Goal: Task Accomplishment & Management: Complete application form

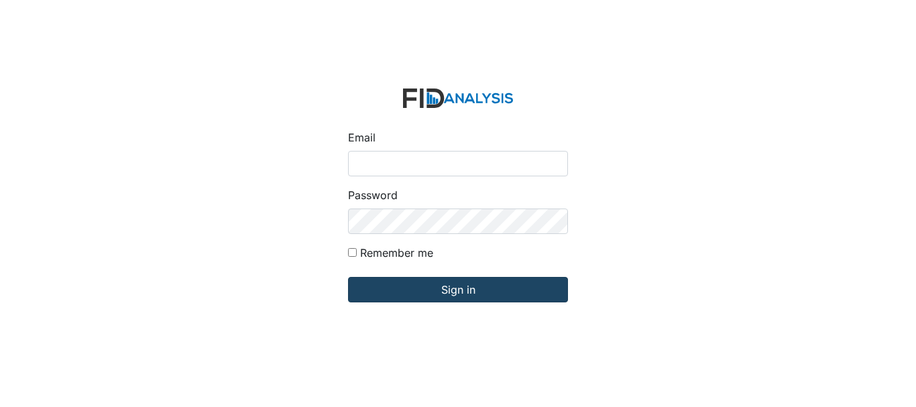
type input "[EMAIL_ADDRESS][DOMAIN_NAME]"
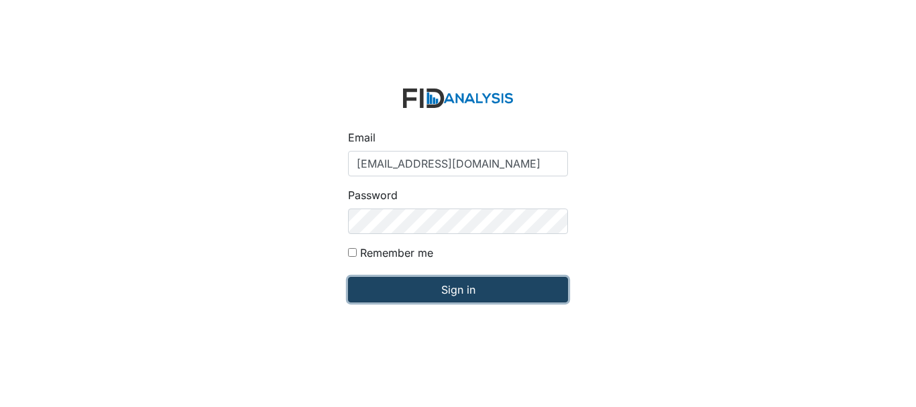
click at [511, 295] on input "Sign in" at bounding box center [458, 289] width 220 height 25
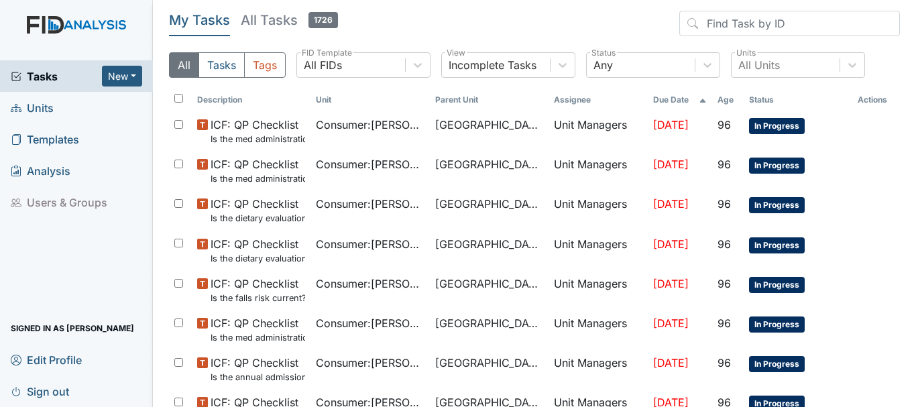
click at [51, 105] on span "Units" at bounding box center [32, 107] width 43 height 21
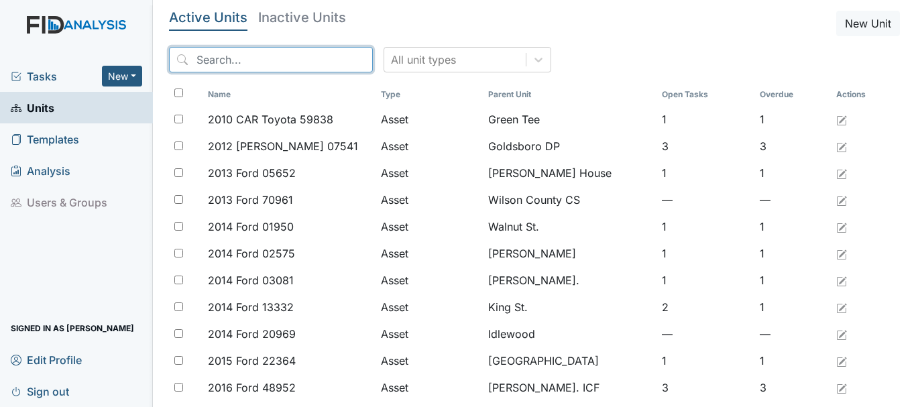
click at [241, 62] on input "search" at bounding box center [271, 59] width 204 height 25
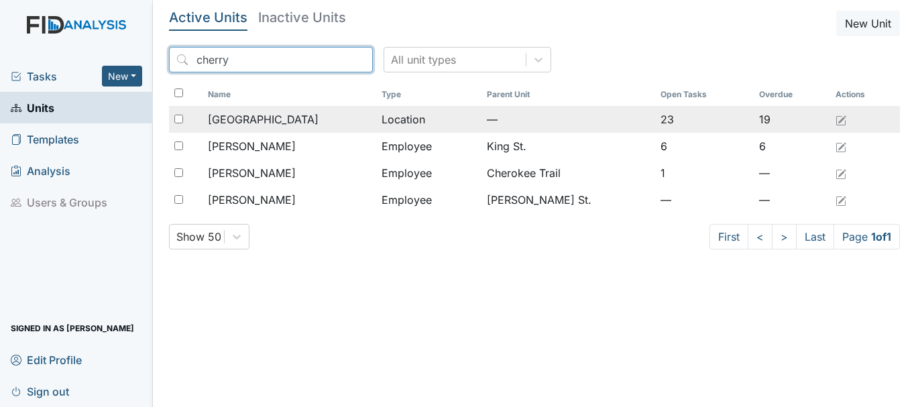
type input "cherry"
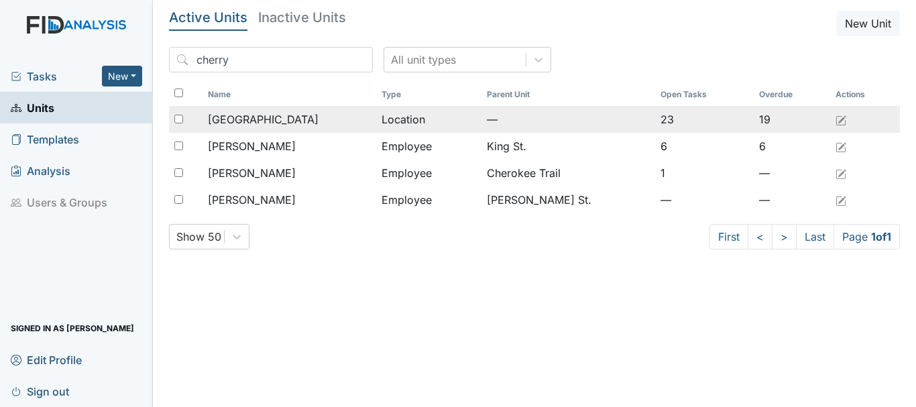
click at [280, 117] on div "[GEOGRAPHIC_DATA]" at bounding box center [289, 119] width 163 height 16
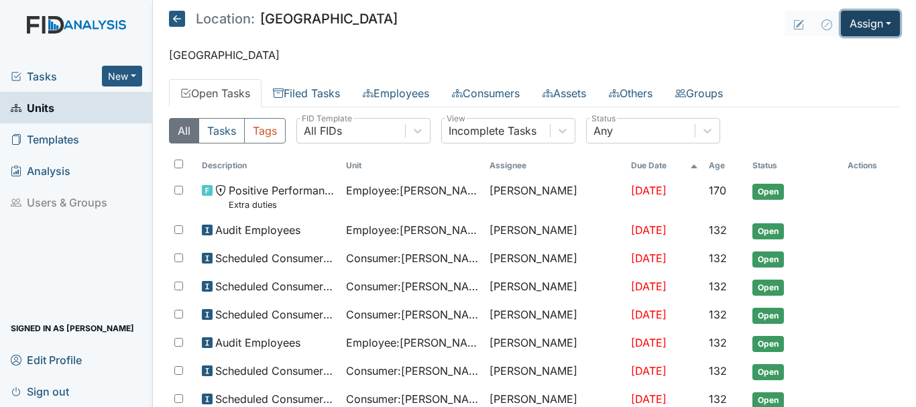
click at [844, 29] on button "Assign" at bounding box center [870, 23] width 59 height 25
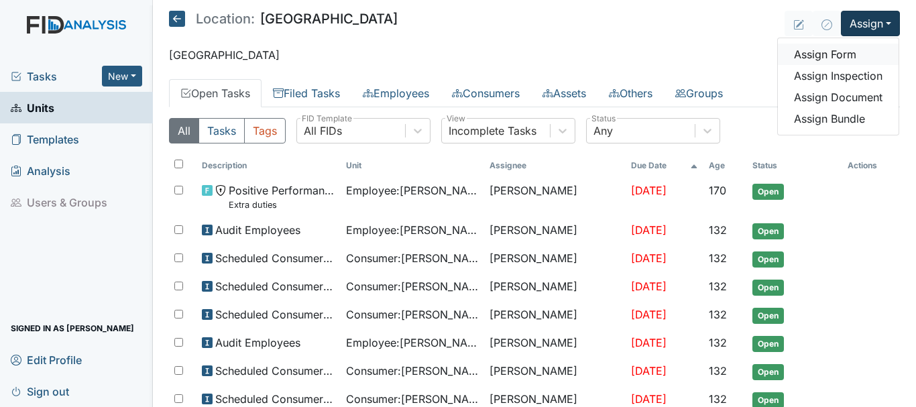
click at [827, 55] on link "Assign Form" at bounding box center [838, 54] width 121 height 21
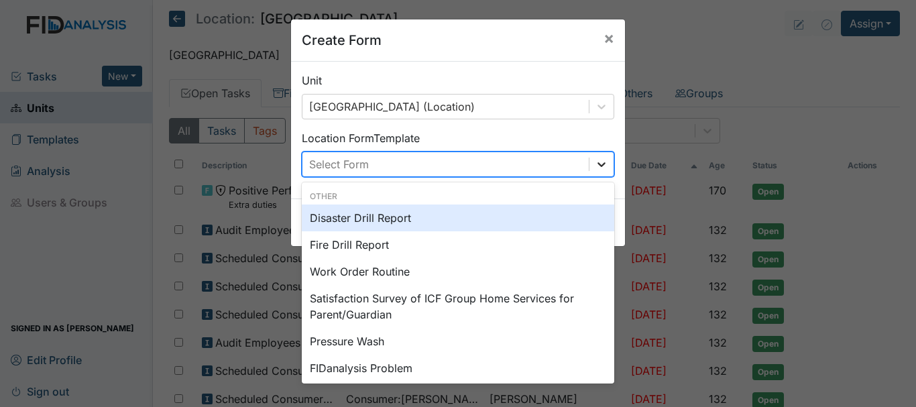
click at [601, 163] on icon at bounding box center [601, 164] width 13 height 13
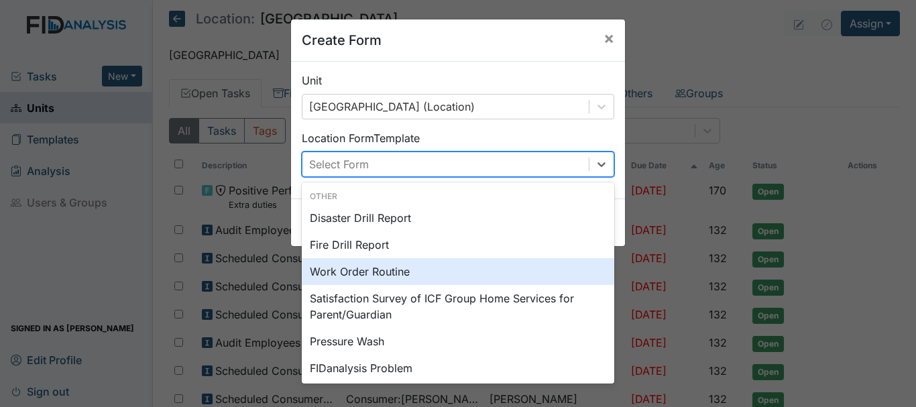
click at [528, 271] on div "Work Order Routine" at bounding box center [458, 271] width 312 height 27
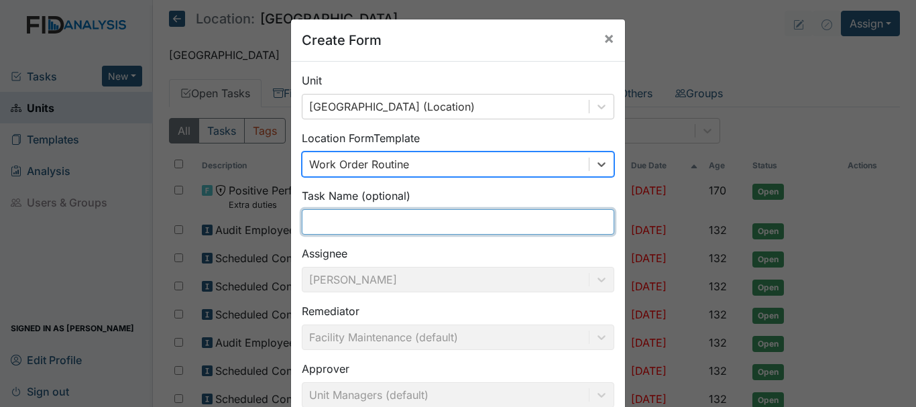
click at [420, 226] on input "text" at bounding box center [458, 221] width 312 height 25
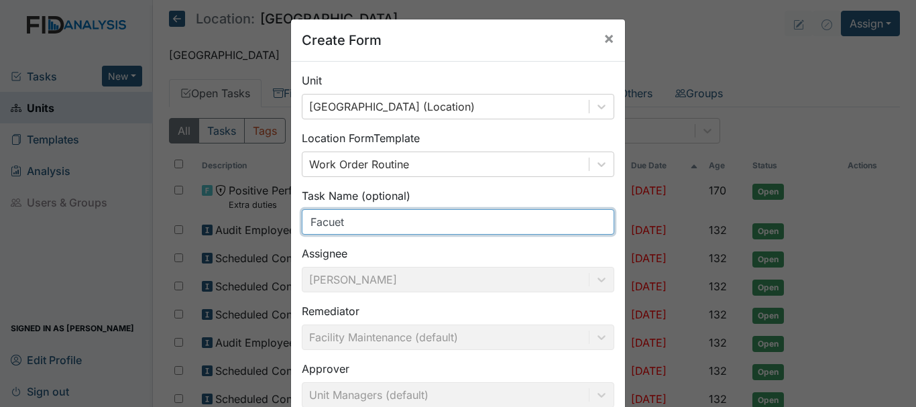
type input "Facuet"
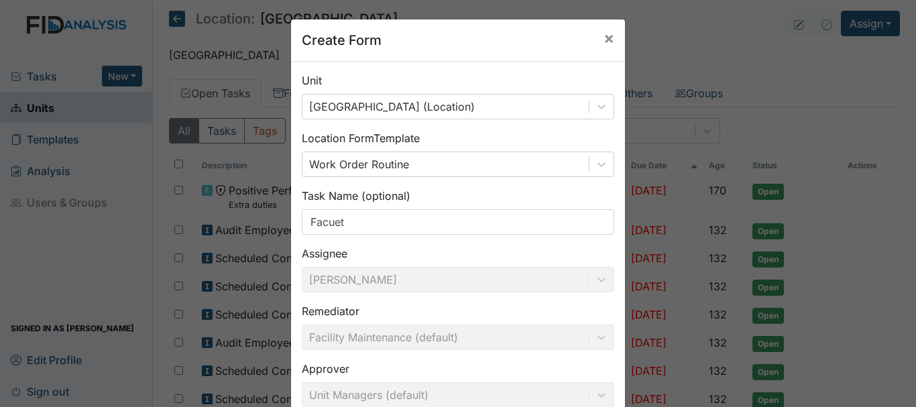
click at [497, 375] on div "Approver Unit Managers (default)" at bounding box center [458, 384] width 312 height 47
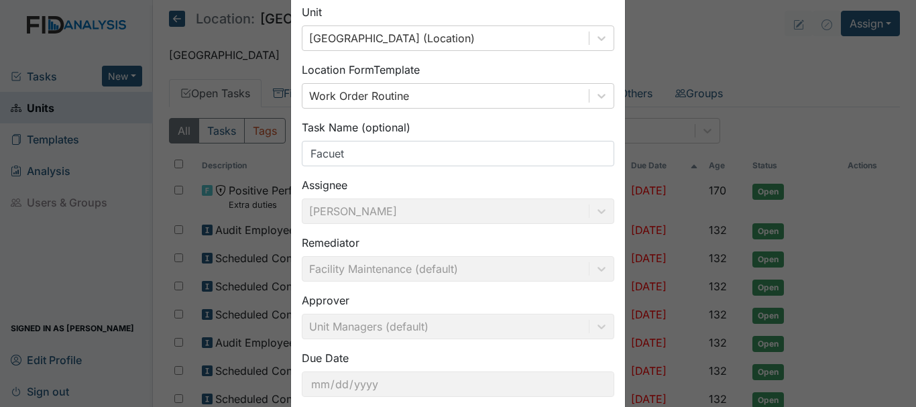
scroll to position [147, 0]
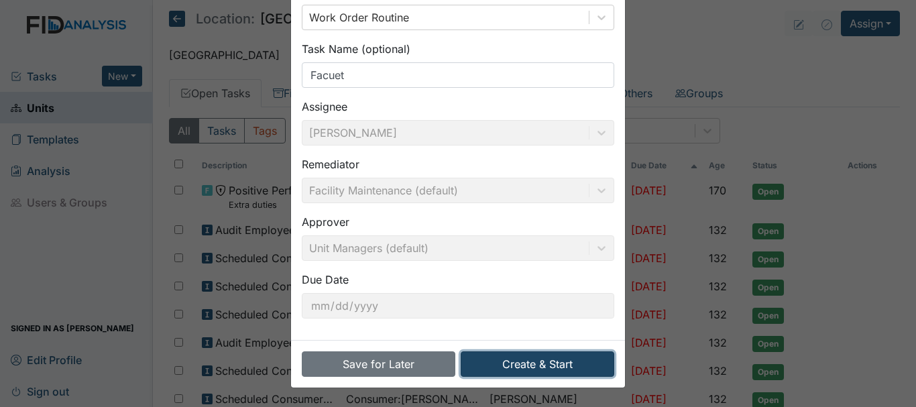
click at [524, 365] on button "Create & Start" at bounding box center [538, 363] width 154 height 25
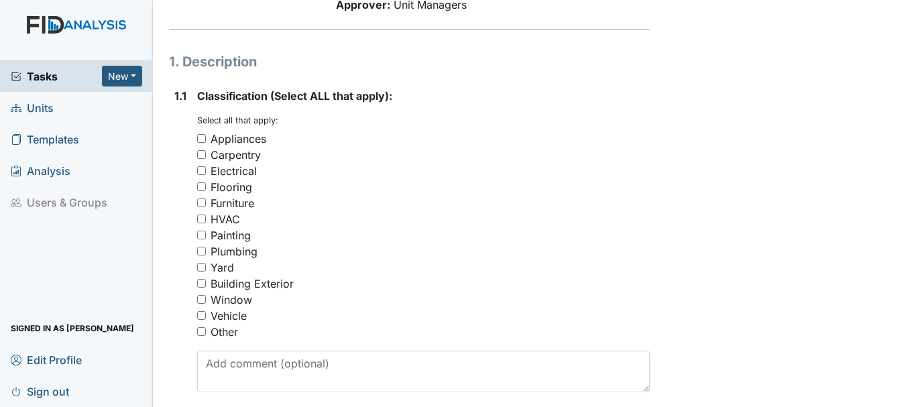
scroll to position [173, 0]
click at [200, 252] on input "Plumbing" at bounding box center [201, 250] width 9 height 9
checkbox input "true"
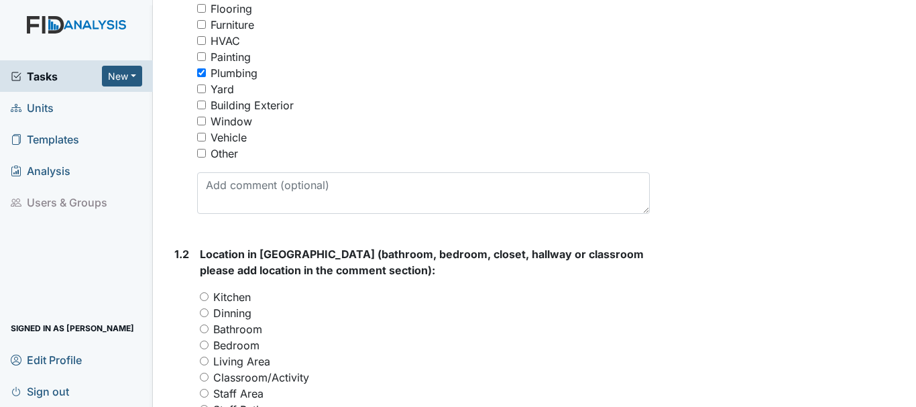
scroll to position [371, 0]
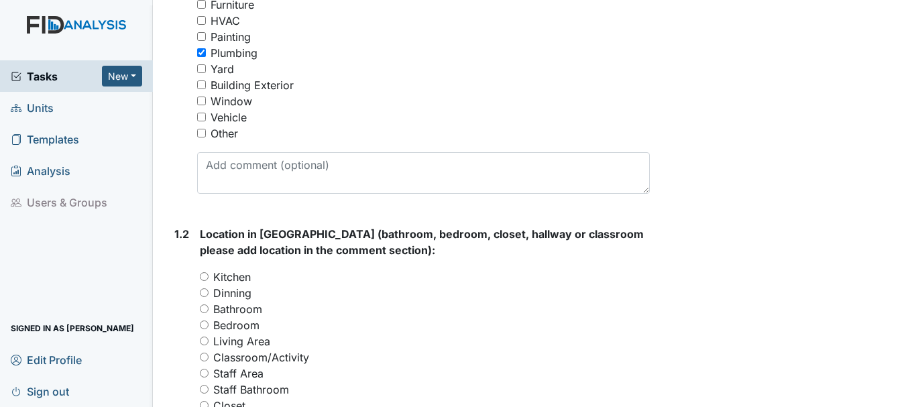
click at [202, 274] on input "Kitchen" at bounding box center [204, 276] width 9 height 9
radio input "true"
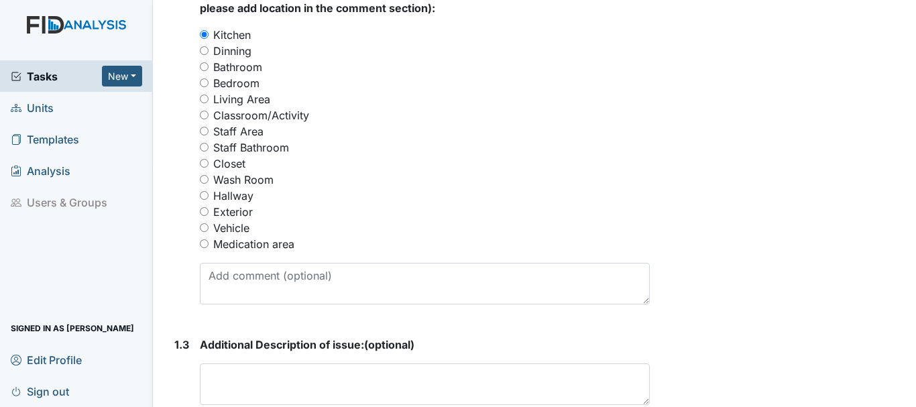
scroll to position [643, 0]
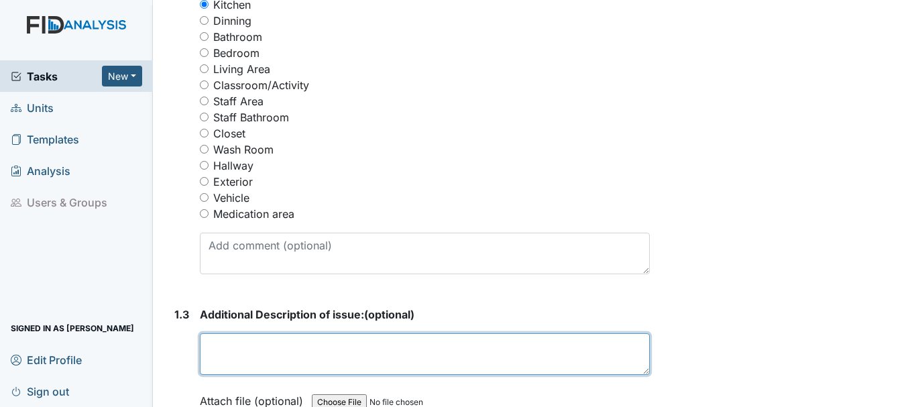
click at [257, 343] on textarea at bounding box center [425, 354] width 450 height 42
type textarea "K"
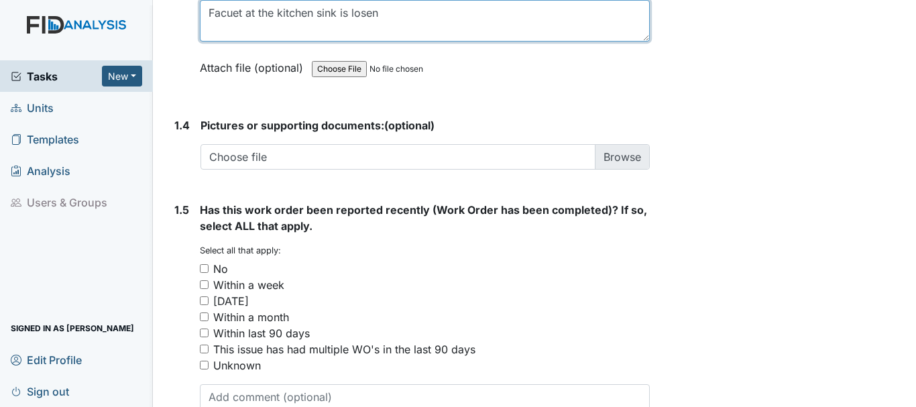
scroll to position [982, 0]
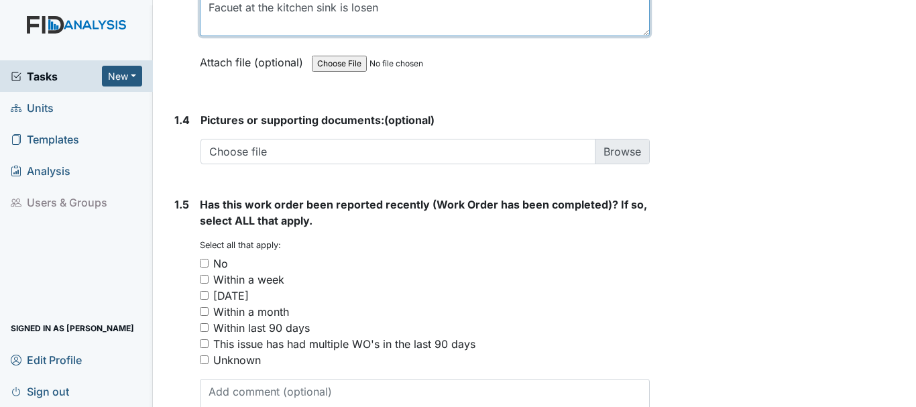
type textarea "Facuet at the kitchen sink is losen"
click at [204, 261] on input "No" at bounding box center [204, 263] width 9 height 9
checkbox input "true"
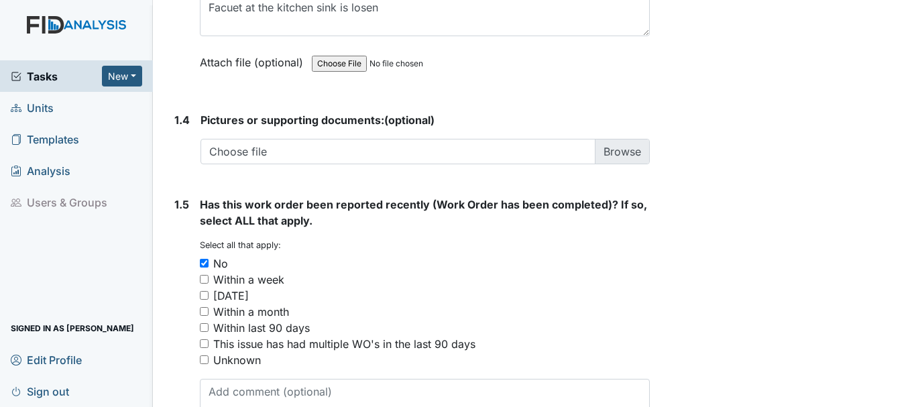
scroll to position [1063, 0]
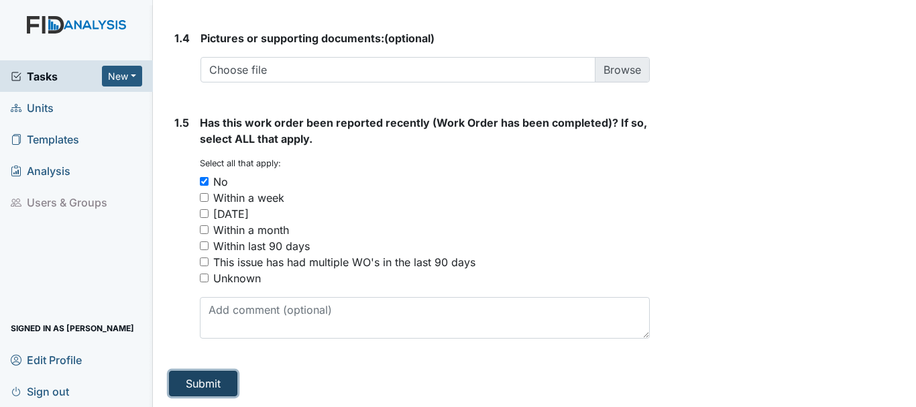
click at [213, 388] on button "Submit" at bounding box center [203, 383] width 68 height 25
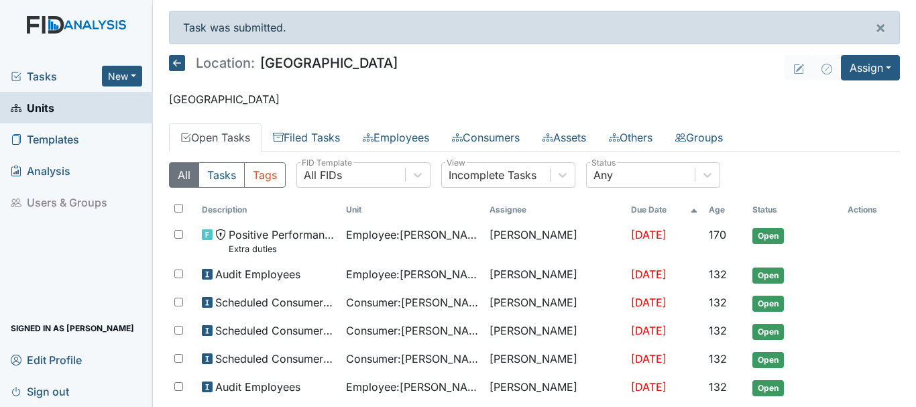
click at [57, 78] on span "Tasks" at bounding box center [56, 76] width 91 height 16
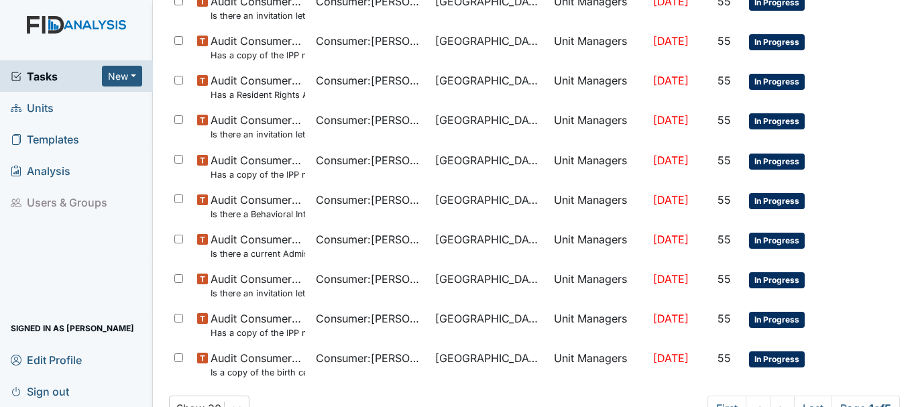
scroll to position [953, 0]
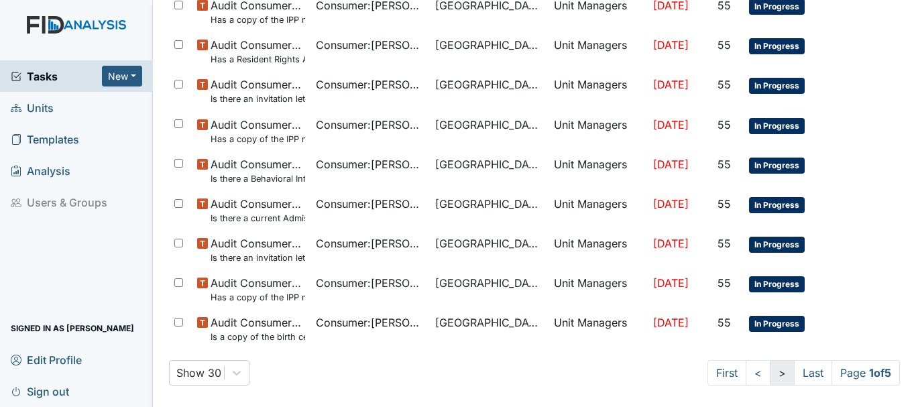
click at [770, 372] on link ">" at bounding box center [782, 372] width 25 height 25
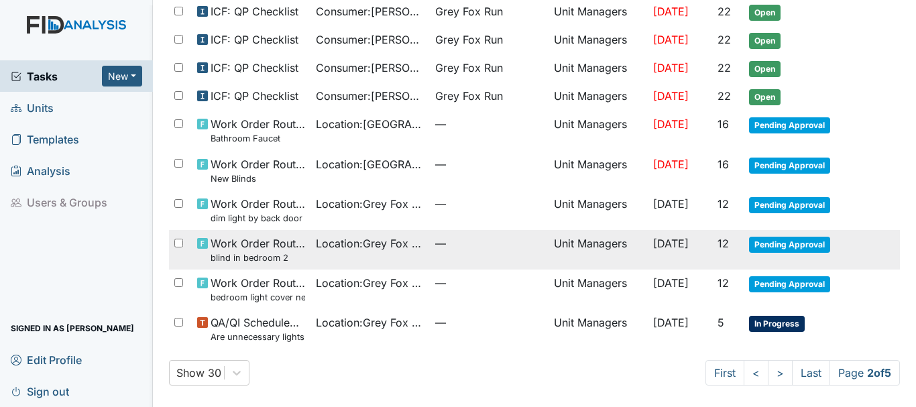
click at [768, 250] on span "Pending Approval" at bounding box center [789, 245] width 81 height 16
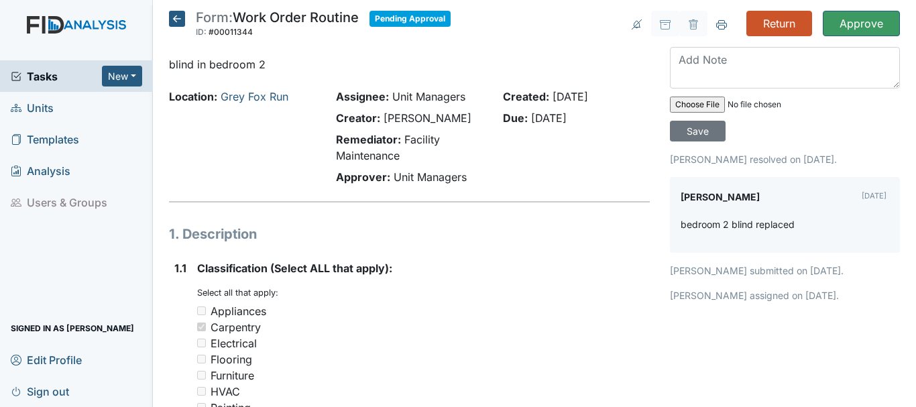
click at [173, 20] on icon at bounding box center [177, 19] width 16 height 16
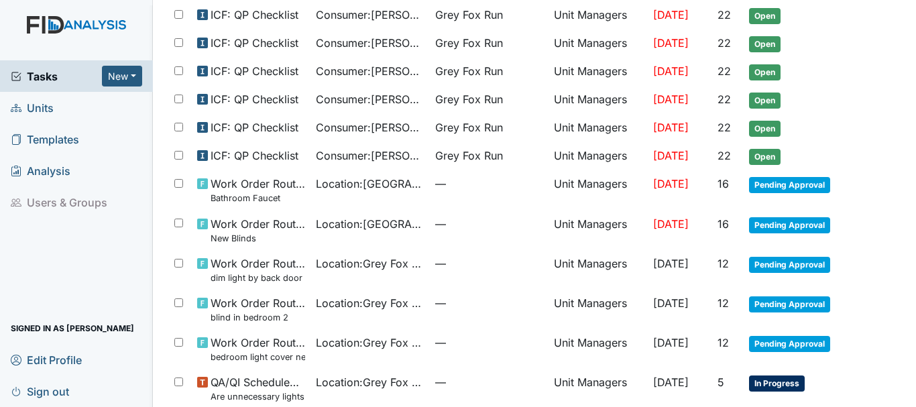
scroll to position [827, 0]
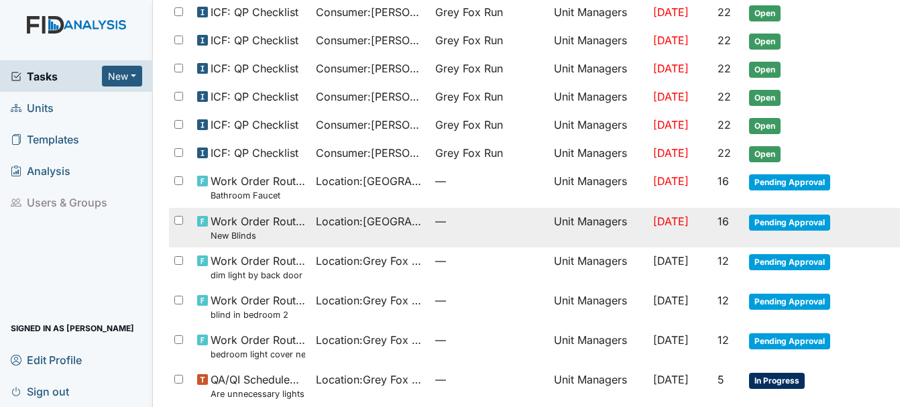
click at [765, 222] on span "Pending Approval" at bounding box center [789, 223] width 81 height 16
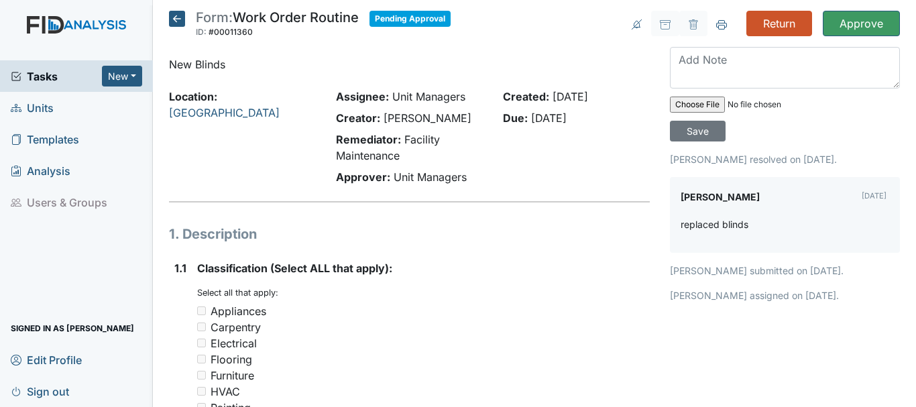
click at [174, 21] on icon at bounding box center [177, 19] width 16 height 16
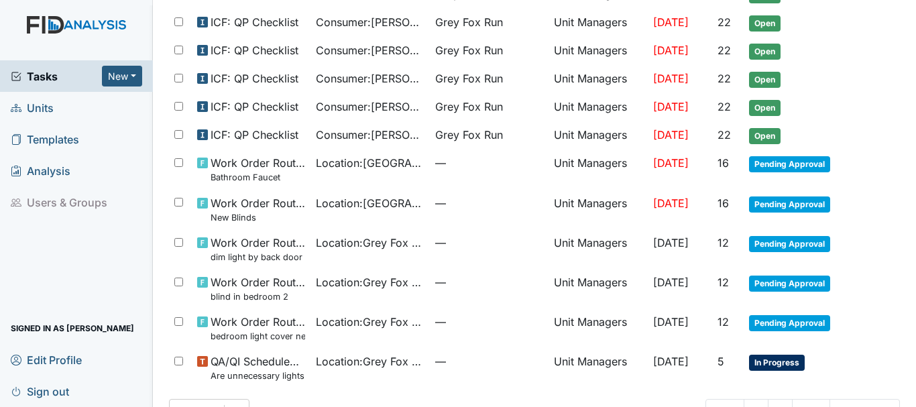
scroll to position [847, 0]
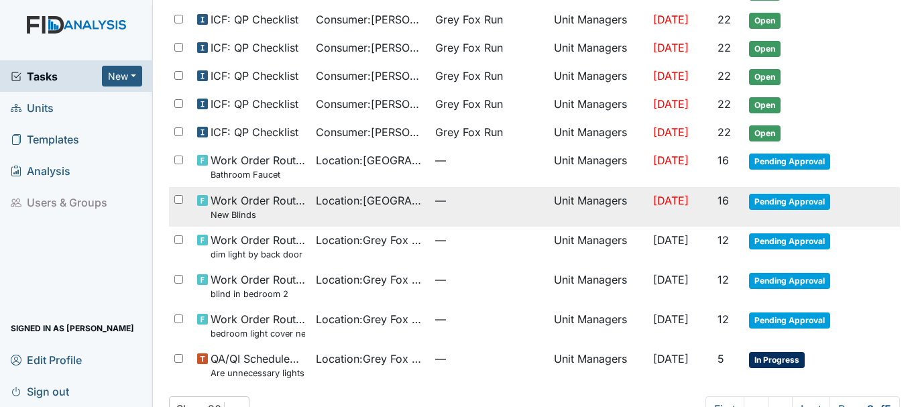
click at [758, 197] on span "Pending Approval" at bounding box center [789, 202] width 81 height 16
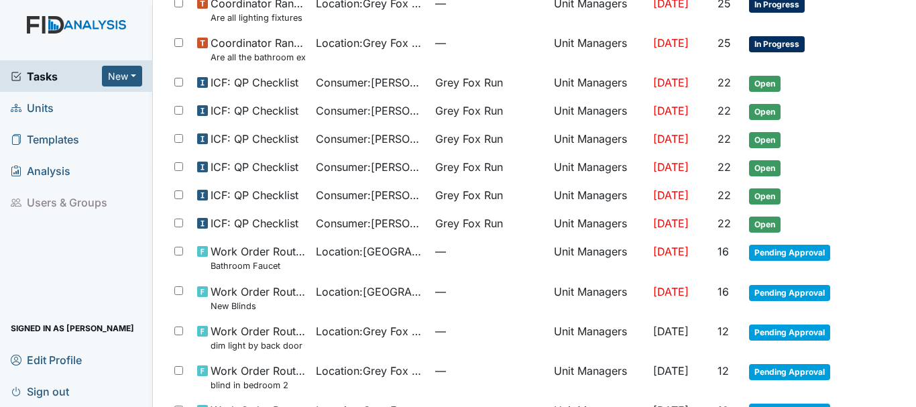
scroll to position [884, 0]
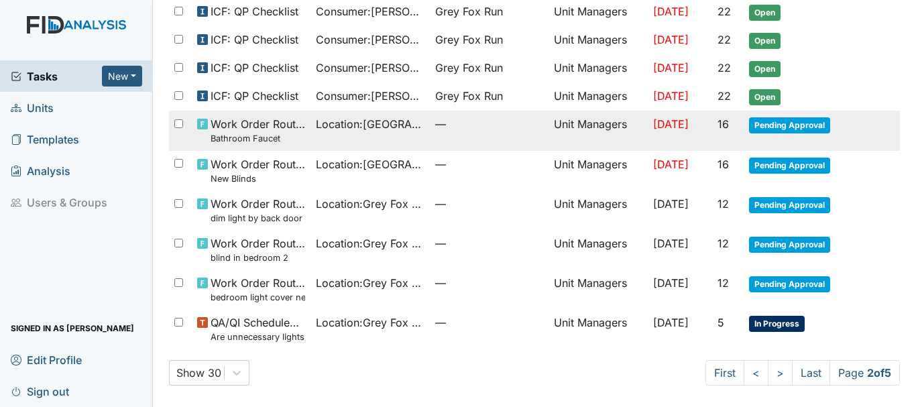
click at [784, 133] on span "Pending Approval" at bounding box center [789, 125] width 81 height 16
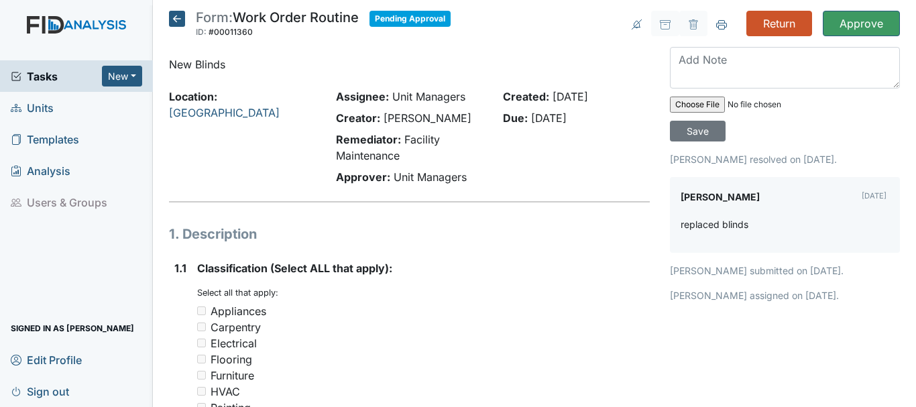
click at [169, 24] on icon at bounding box center [177, 19] width 16 height 16
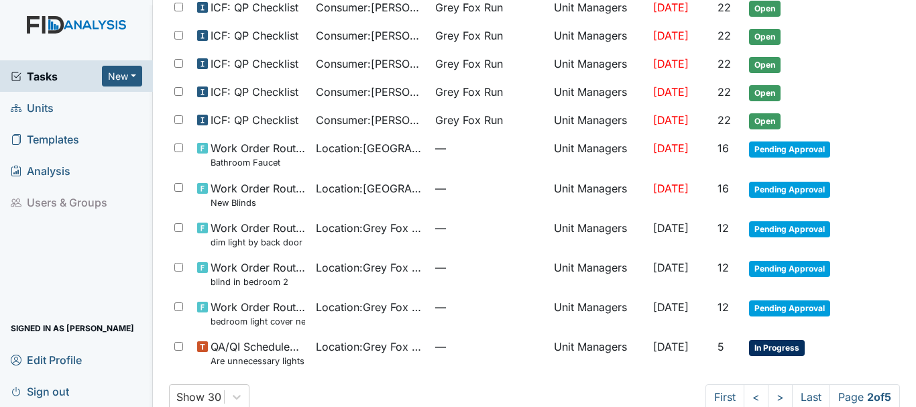
scroll to position [884, 0]
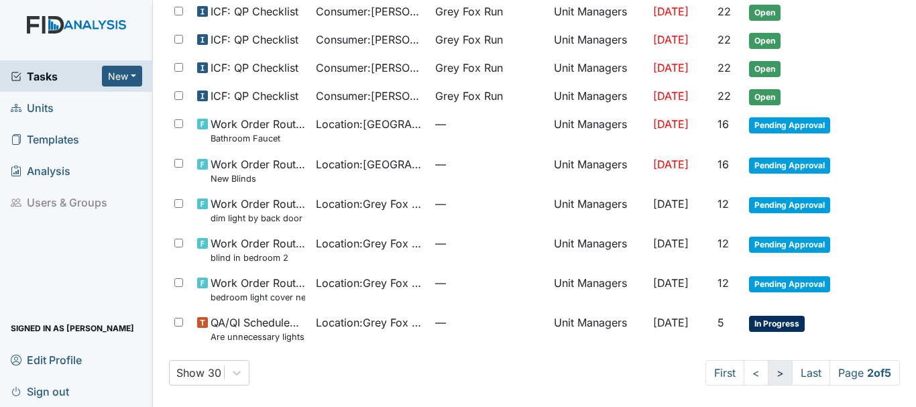
click at [768, 372] on link ">" at bounding box center [780, 372] width 25 height 25
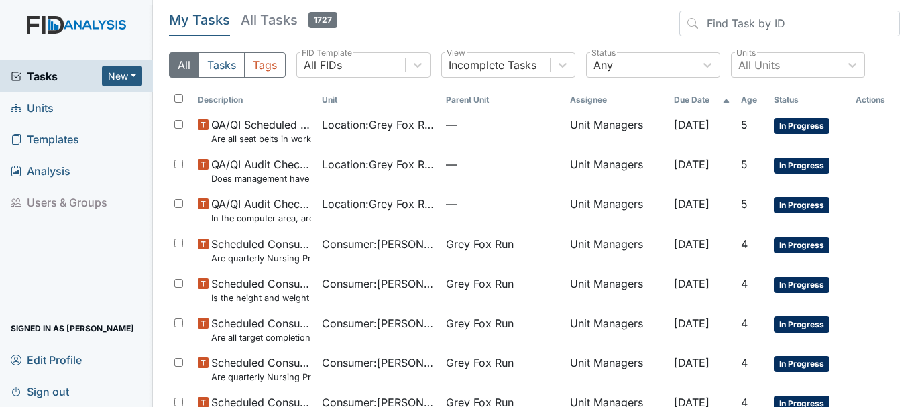
click at [377, 102] on th "Unit" at bounding box center [378, 99] width 124 height 23
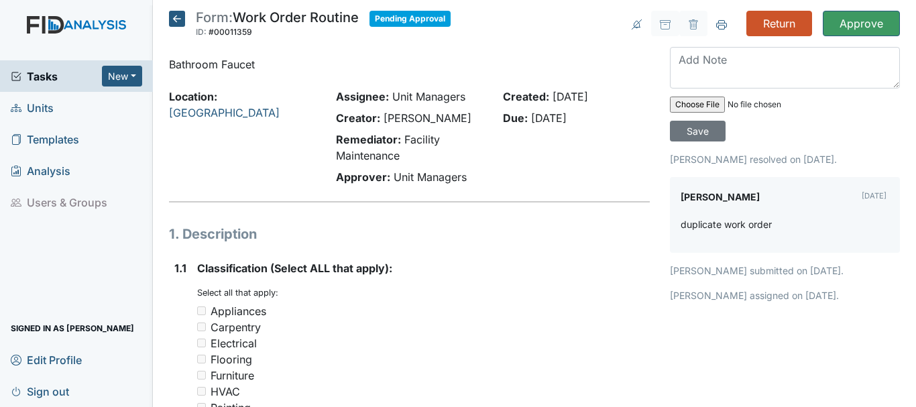
click at [178, 13] on icon at bounding box center [177, 19] width 16 height 16
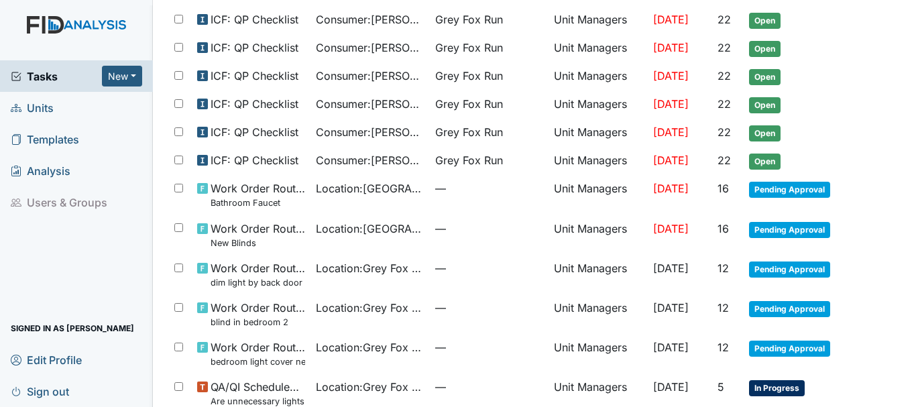
scroll to position [884, 0]
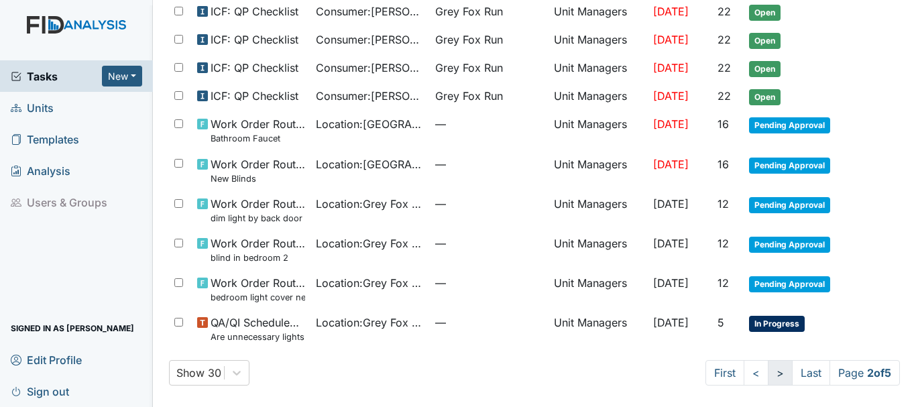
click at [768, 380] on link ">" at bounding box center [780, 372] width 25 height 25
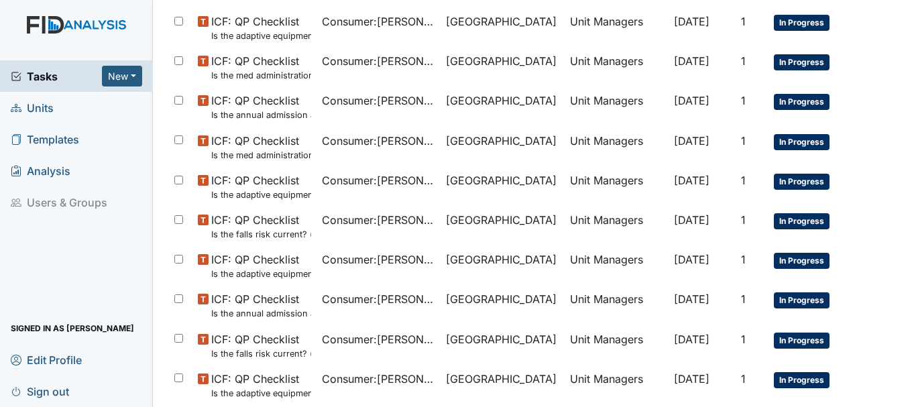
scroll to position [953, 0]
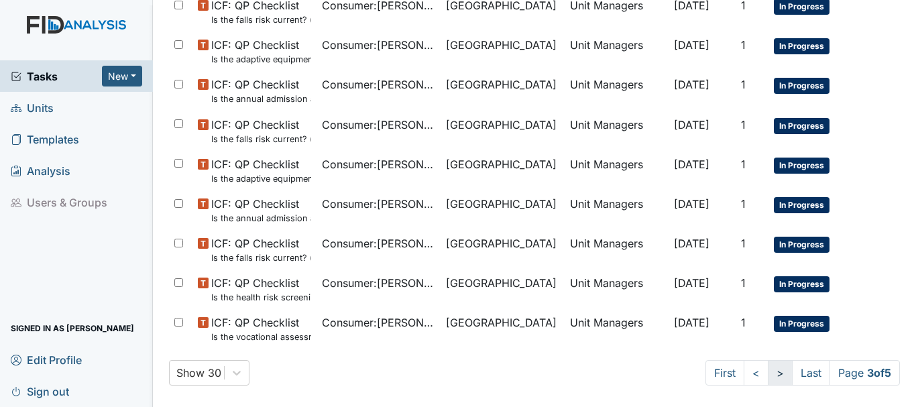
click at [768, 372] on link ">" at bounding box center [780, 372] width 25 height 25
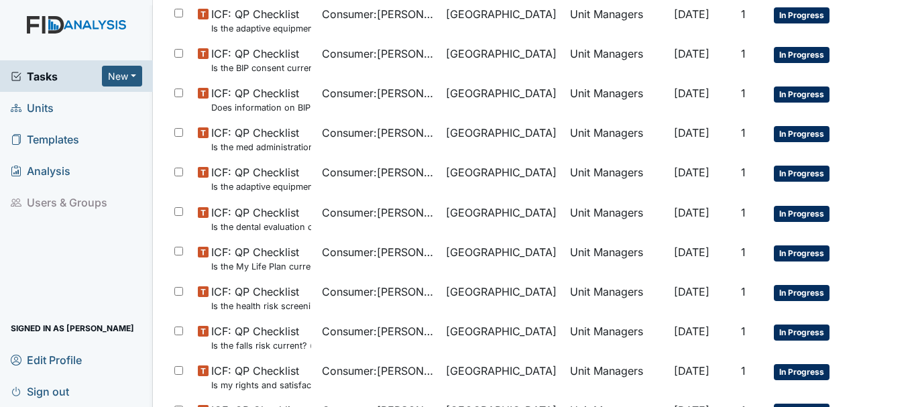
scroll to position [953, 0]
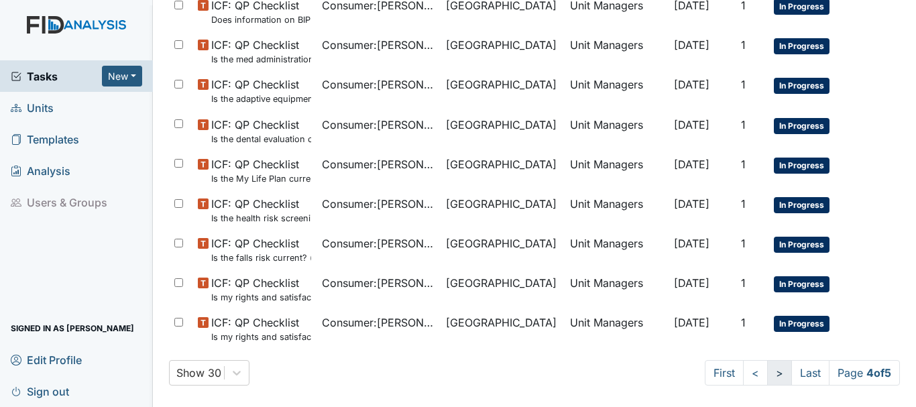
click at [767, 374] on link ">" at bounding box center [779, 372] width 25 height 25
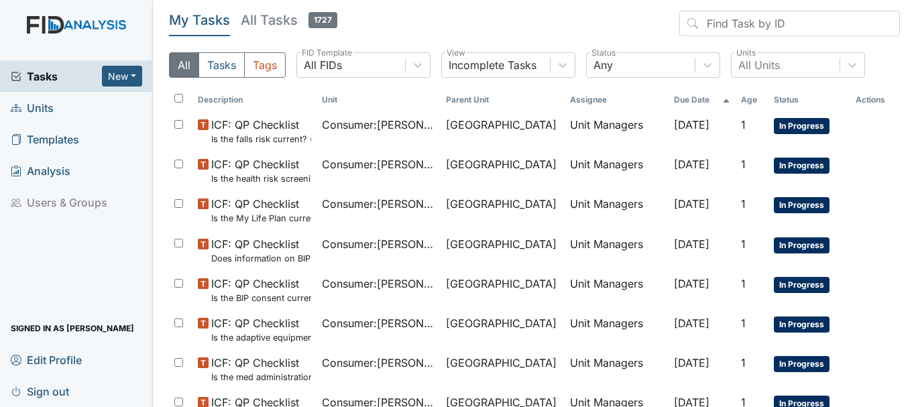
click at [43, 112] on span "Units" at bounding box center [32, 107] width 43 height 21
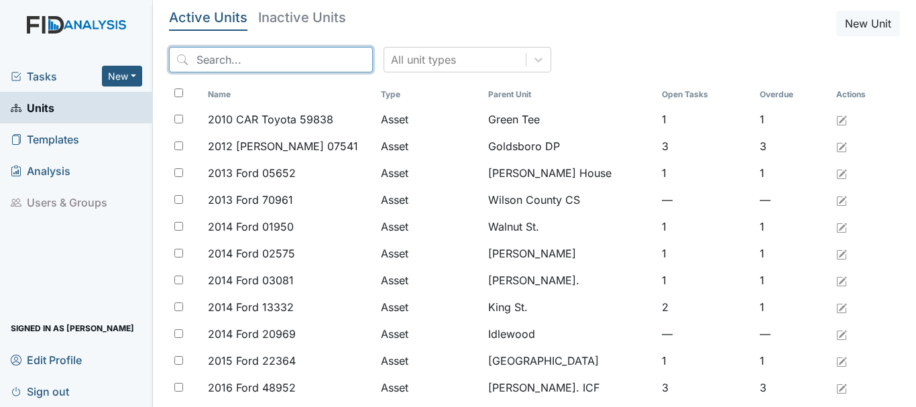
click at [215, 59] on input "search" at bounding box center [271, 59] width 204 height 25
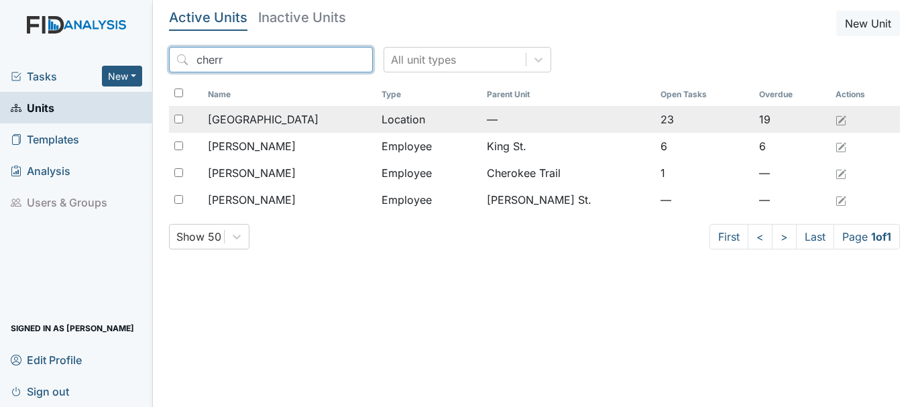
type input "cherr"
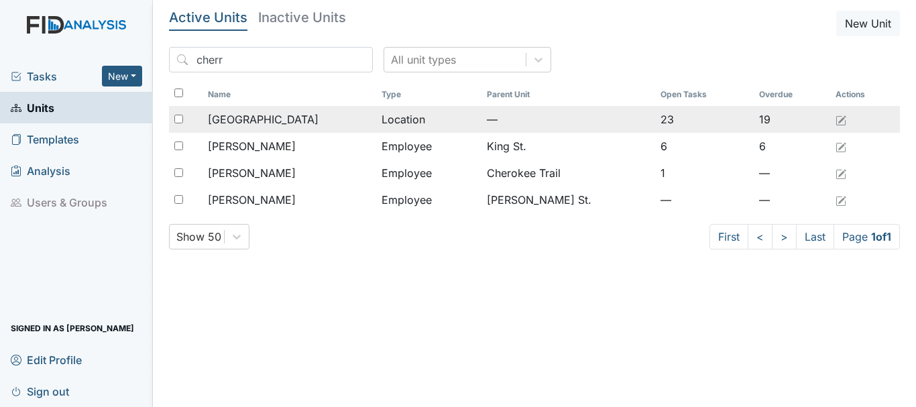
click at [290, 110] on td "[GEOGRAPHIC_DATA]" at bounding box center [289, 119] width 174 height 27
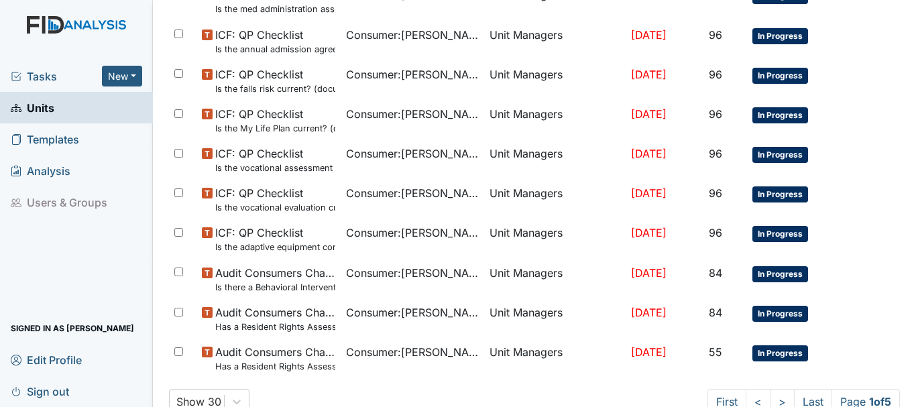
scroll to position [879, 0]
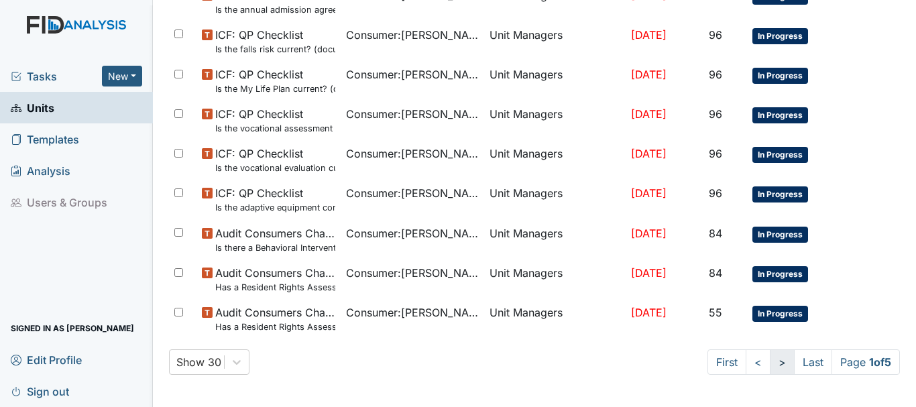
click at [770, 368] on link ">" at bounding box center [782, 361] width 25 height 25
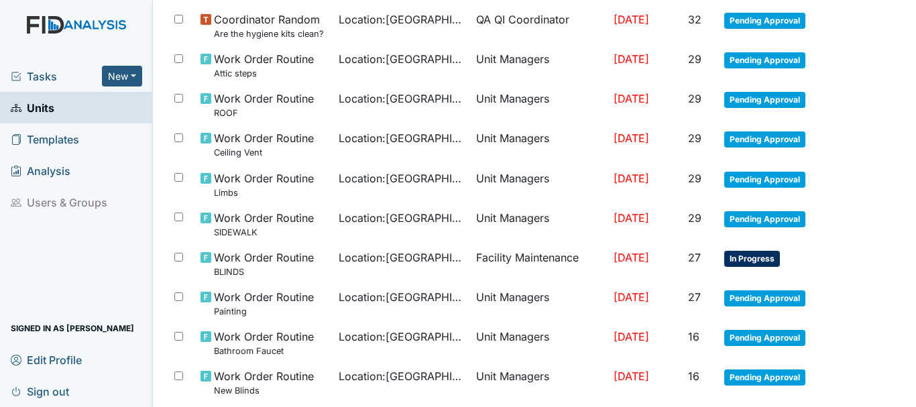
scroll to position [962, 0]
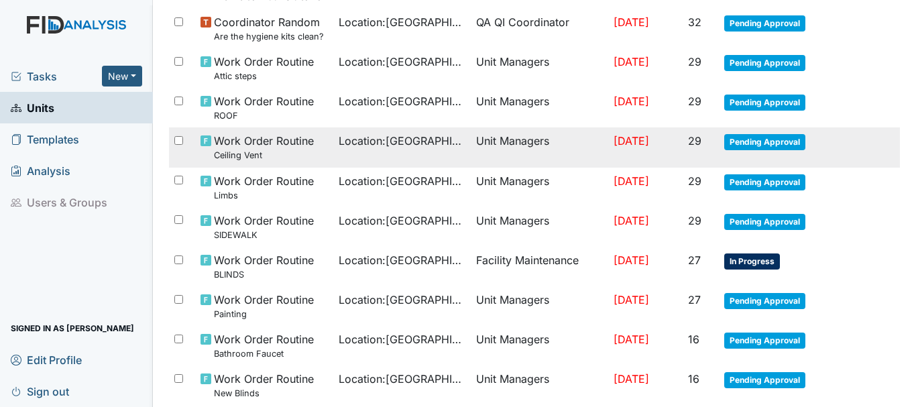
click at [760, 137] on span "Pending Approval" at bounding box center [764, 142] width 81 height 16
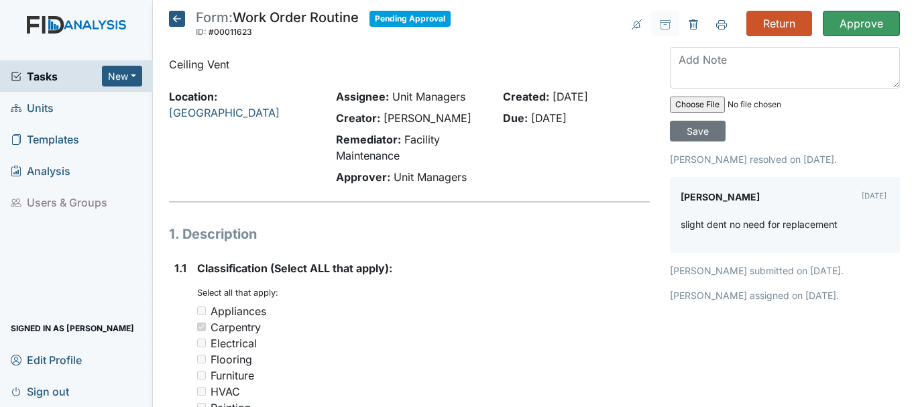
click at [172, 19] on icon at bounding box center [177, 19] width 16 height 16
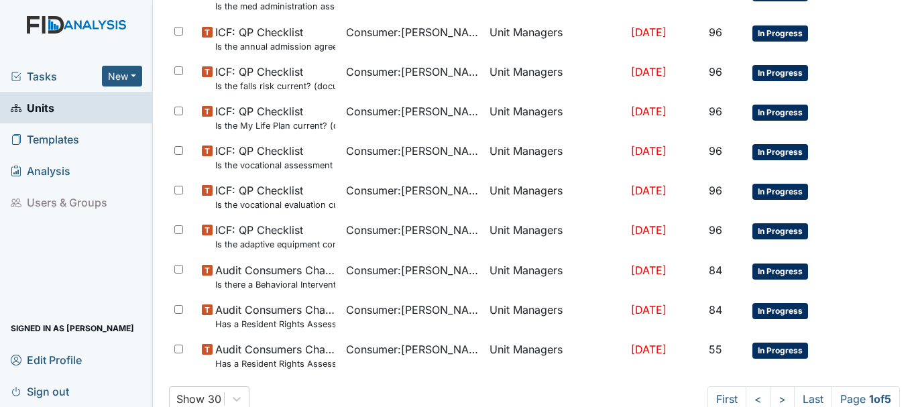
scroll to position [879, 0]
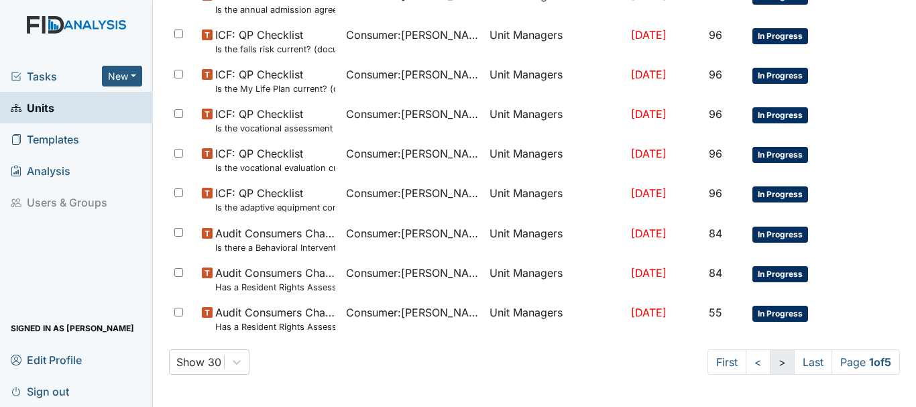
click at [770, 371] on link ">" at bounding box center [782, 361] width 25 height 25
click at [768, 364] on link ">" at bounding box center [780, 361] width 25 height 25
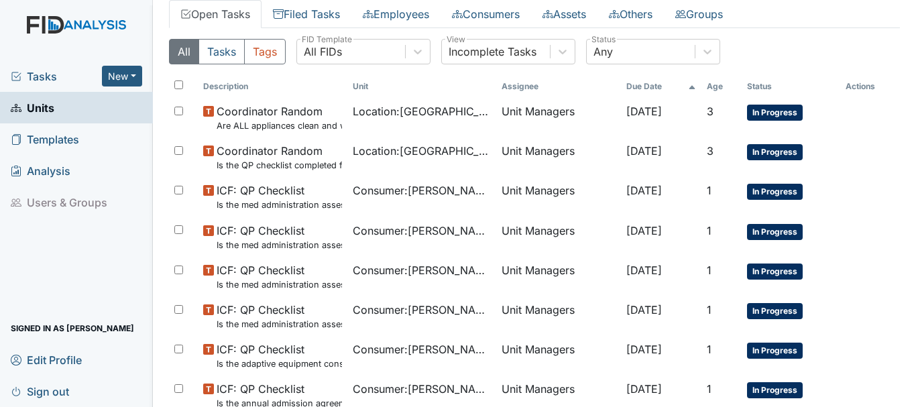
scroll to position [0, 0]
